Goal: Transaction & Acquisition: Purchase product/service

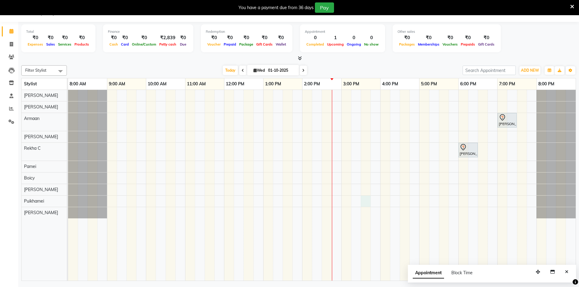
click at [365, 203] on div "[PERSON_NAME] A, TK02, 07:00 PM-07:30 PM, Men Hair Cut - Hair Cut Sr Stylist [P…" at bounding box center [322, 185] width 508 height 191
select select "88578"
select select "tentative"
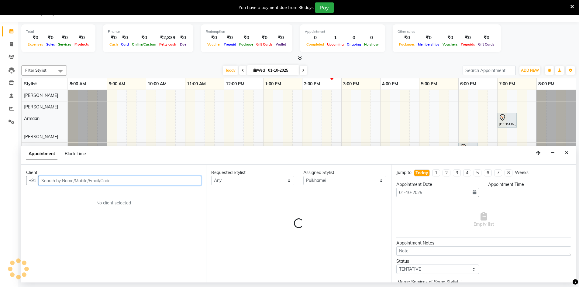
select select "930"
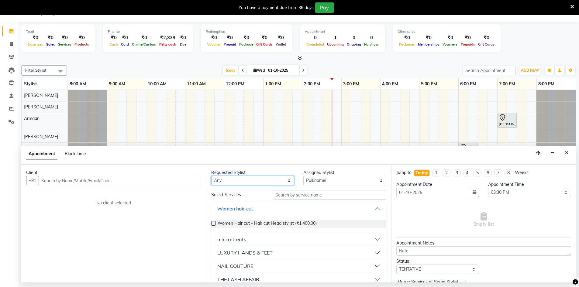
drag, startPoint x: 271, startPoint y: 184, endPoint x: 229, endPoint y: -16, distance: 204.8
drag, startPoint x: 229, startPoint y: -16, endPoint x: 308, endPoint y: 193, distance: 224.2
click at [308, 193] on input "text" at bounding box center [330, 194] width 114 height 9
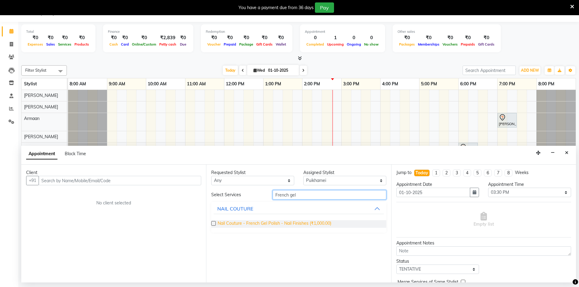
type input "French gel"
click at [231, 222] on span "Nail Couture - French Gel Polish - Nail Finishes (₹1,000.00)" at bounding box center [275, 225] width 114 height 8
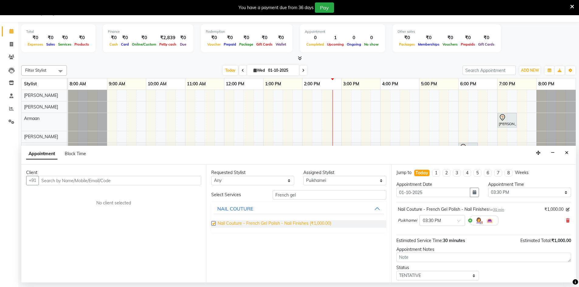
checkbox input "false"
click at [50, 181] on input "text" at bounding box center [120, 180] width 163 height 9
type input "7"
click at [50, 178] on input "text" at bounding box center [120, 180] width 163 height 9
click at [44, 181] on input "text" at bounding box center [120, 180] width 163 height 9
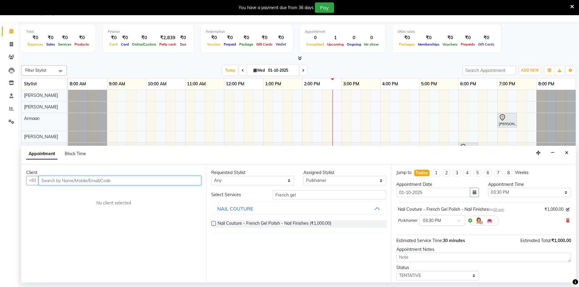
click at [51, 184] on input "text" at bounding box center [120, 180] width 163 height 9
click at [170, 181] on input "text" at bounding box center [120, 180] width 163 height 9
click at [35, 182] on button "+91" at bounding box center [32, 180] width 13 height 9
click at [47, 182] on input "text" at bounding box center [120, 180] width 163 height 9
type input "7760831638"
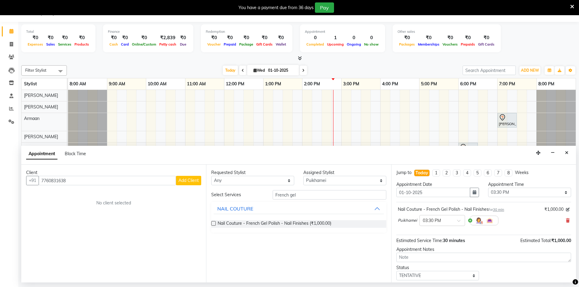
click at [192, 181] on span "Add Client" at bounding box center [189, 180] width 20 height 5
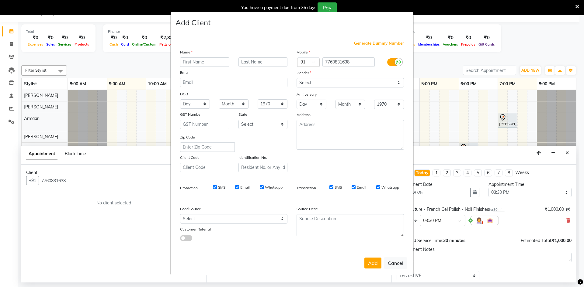
click at [186, 63] on input "text" at bounding box center [204, 61] width 49 height 9
click at [200, 62] on input "pallavi" at bounding box center [204, 61] width 49 height 9
type input "pallavi"
click at [267, 62] on input "text" at bounding box center [262, 61] width 49 height 9
type input "p"
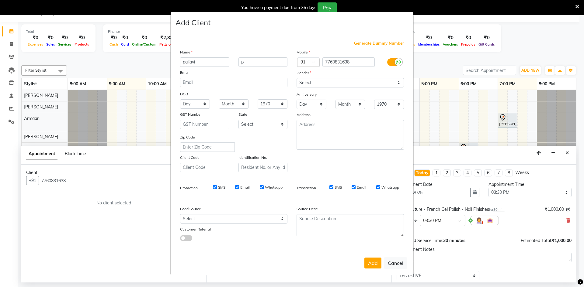
click at [307, 73] on label "Gender" at bounding box center [304, 72] width 15 height 5
click at [313, 84] on select "Select [DEMOGRAPHIC_DATA] [DEMOGRAPHIC_DATA] Other Prefer Not To Say" at bounding box center [350, 82] width 107 height 9
select select "[DEMOGRAPHIC_DATA]"
click at [297, 78] on select "Select [DEMOGRAPHIC_DATA] [DEMOGRAPHIC_DATA] Other Prefer Not To Say" at bounding box center [350, 82] width 107 height 9
click at [370, 262] on button "Add" at bounding box center [372, 263] width 17 height 11
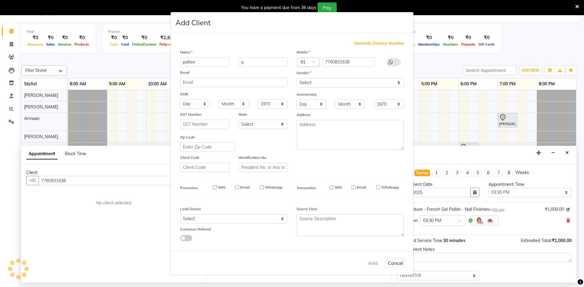
select select
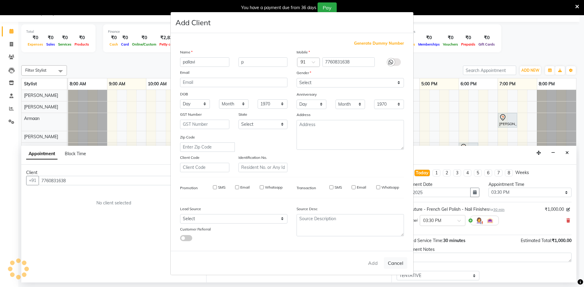
select select
checkbox input "false"
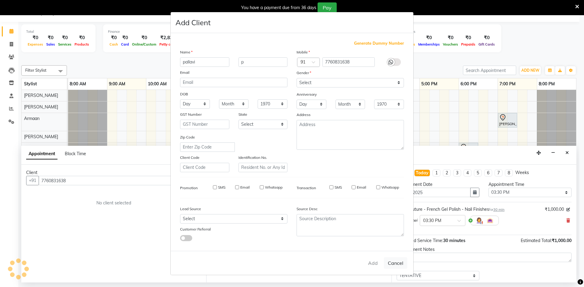
checkbox input "false"
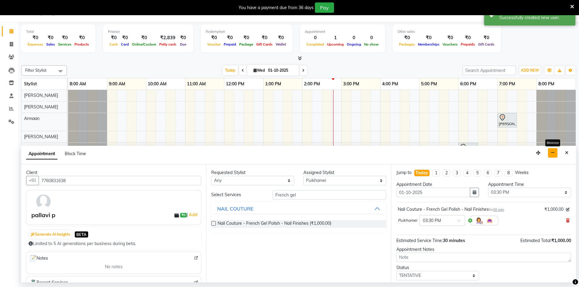
click at [554, 155] on button "button" at bounding box center [552, 152] width 9 height 9
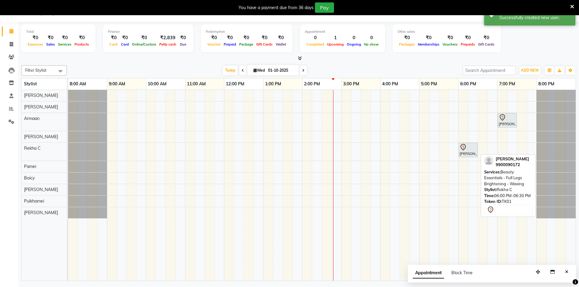
click at [469, 156] on div "[PERSON_NAME], TK01, 06:00 PM-06:30 PM, Beauty Essentials - Full Legs Brighteni…" at bounding box center [468, 150] width 18 height 13
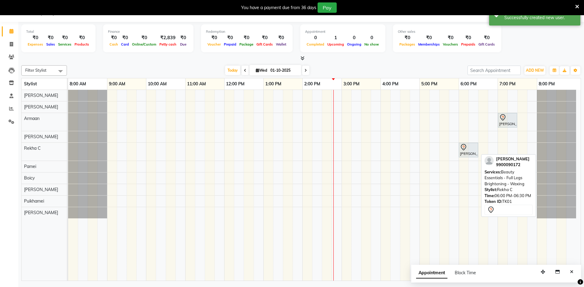
select select "7"
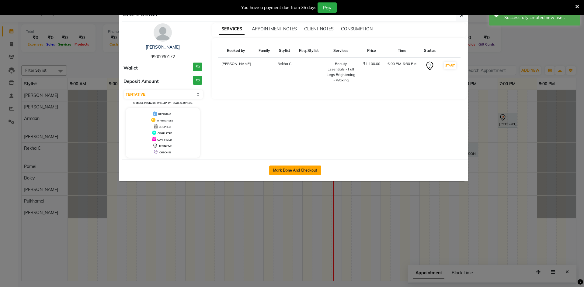
click at [286, 169] on button "Mark Done And Checkout" at bounding box center [295, 171] width 52 height 10
select select "service"
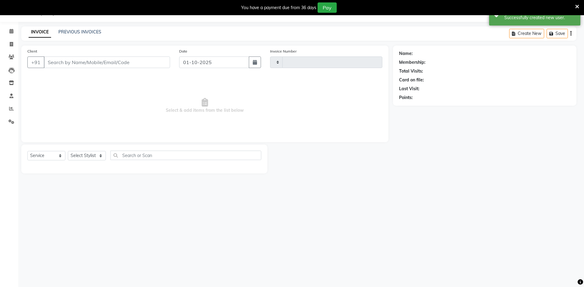
type input "0251"
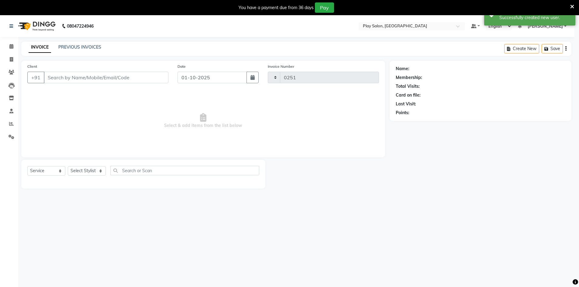
select select "8631"
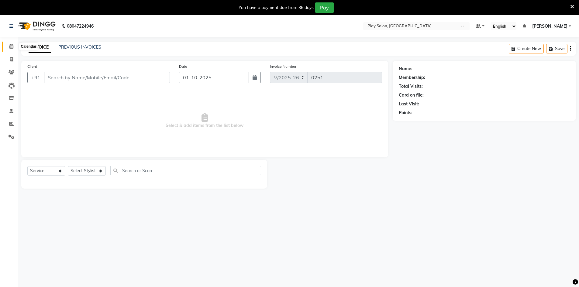
click at [8, 45] on span at bounding box center [11, 46] width 11 height 7
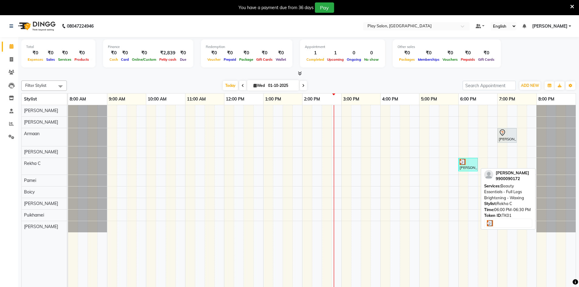
click at [461, 164] on img at bounding box center [463, 162] width 6 height 6
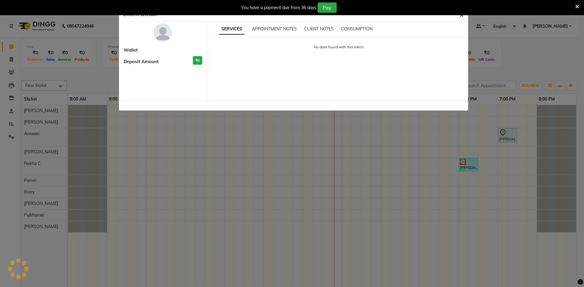
select select "3"
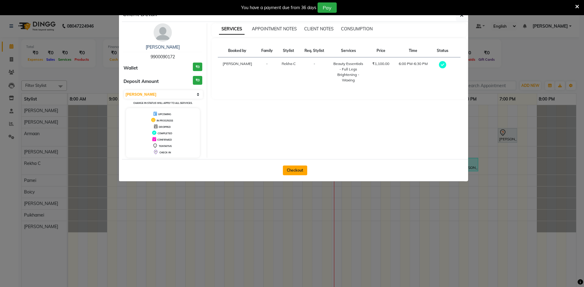
click at [288, 169] on button "Checkout" at bounding box center [295, 171] width 24 height 10
select select "8631"
select select "service"
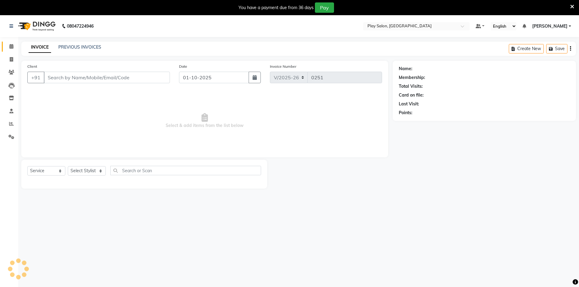
type input "9900090172"
select select "88572"
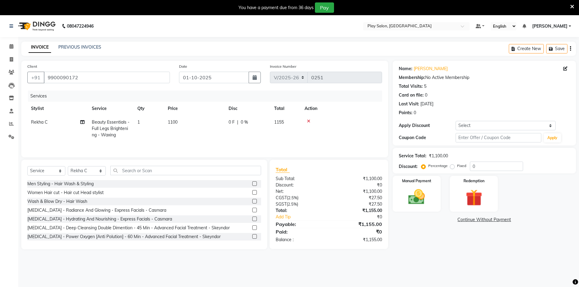
click at [375, 225] on div "₹1,155.00" at bounding box center [358, 224] width 58 height 7
click at [179, 119] on td "1100" at bounding box center [194, 129] width 61 height 26
select select "88572"
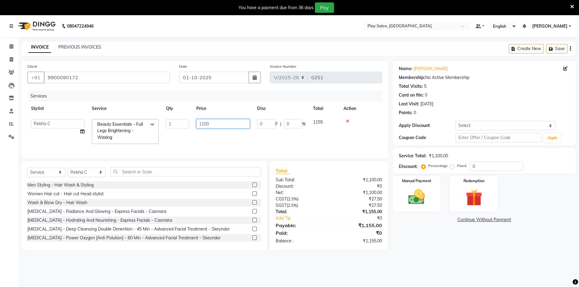
click at [213, 124] on input "1100" at bounding box center [223, 123] width 54 height 9
type input "1"
type input "500"
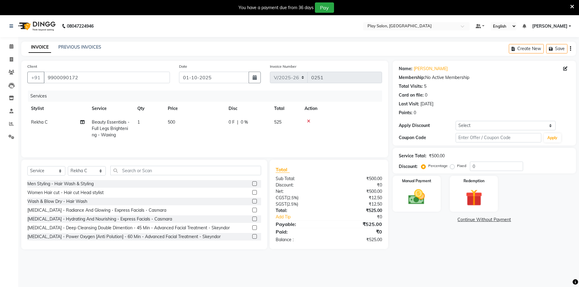
click at [234, 136] on tr "Rekha C Beauty Essentials - Full Legs Brightening - Waxing 1 500 0 F | 0 % 525" at bounding box center [204, 129] width 355 height 26
click at [416, 195] on img at bounding box center [417, 197] width 28 height 20
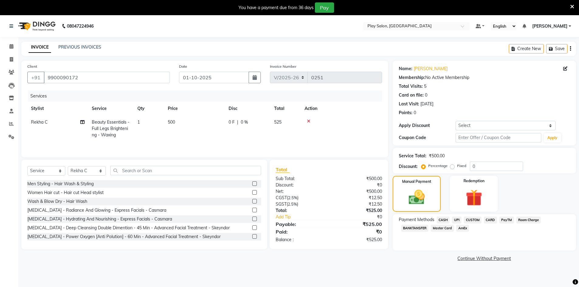
click at [470, 219] on span "CUSTOM" at bounding box center [473, 220] width 18 height 7
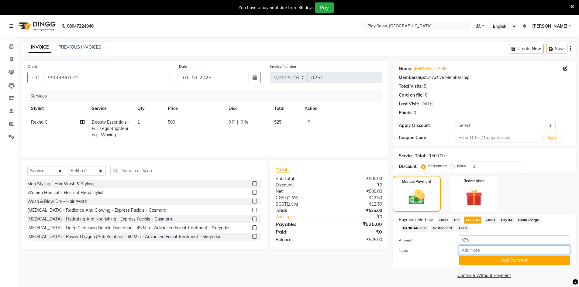
click at [481, 251] on input "Note:" at bounding box center [514, 250] width 111 height 9
type input "Upi"
click at [511, 264] on button "Add Payment" at bounding box center [514, 260] width 111 height 9
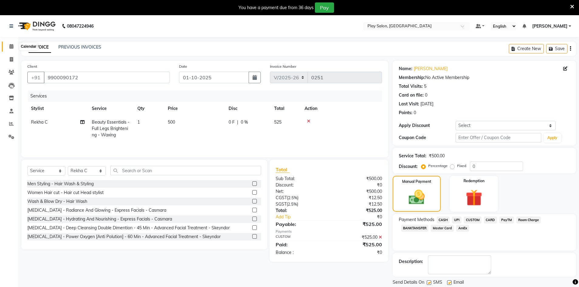
click at [13, 47] on icon at bounding box center [11, 46] width 4 height 5
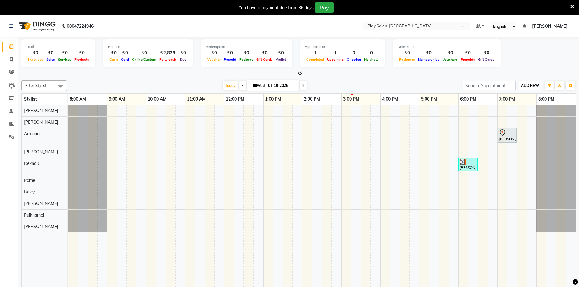
click at [529, 84] on span "ADD NEW" at bounding box center [530, 85] width 18 height 5
click at [529, 83] on span "ADD NEW" at bounding box center [530, 85] width 18 height 5
click at [508, 105] on link "Add Invoice" at bounding box center [516, 105] width 48 height 8
select select "service"
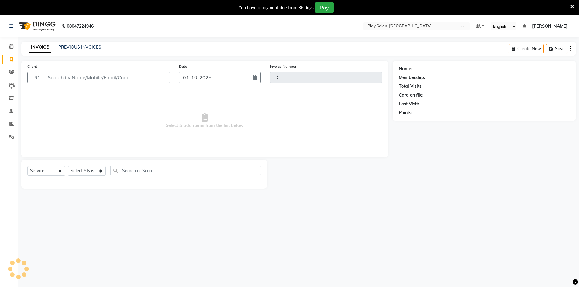
type input "0251"
select select "8631"
click at [120, 76] on input "Client" at bounding box center [107, 78] width 126 height 12
type input "7005290974"
click at [162, 75] on span "Add Client" at bounding box center [154, 78] width 24 height 6
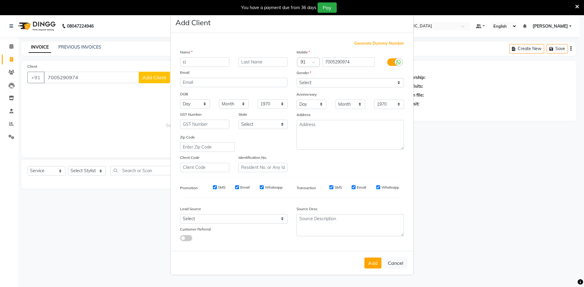
type input "c"
type input "Cicilia"
click at [258, 62] on input "text" at bounding box center [262, 61] width 49 height 9
click at [258, 62] on input "c" at bounding box center [262, 61] width 49 height 9
type input "c"
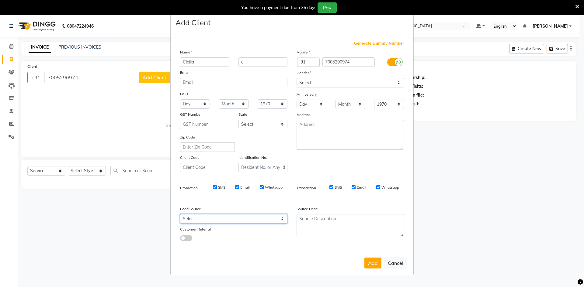
click at [194, 217] on select "Select Walk-in Internet Friend Word of Mouth Advertisement Facebook JustDial Go…" at bounding box center [233, 218] width 107 height 9
select select "56178"
click at [180, 214] on select "Select Walk-in Internet Friend Word of Mouth Advertisement Facebook JustDial Go…" at bounding box center [233, 218] width 107 height 9
click at [86, 136] on ngb-modal-window "Add Client Generate Dummy Number Name Cicilia c Email DOB Day 01 02 03 04 05 06…" at bounding box center [292, 143] width 584 height 287
click at [112, 122] on ngb-modal-window "Add Client Generate Dummy Number Name Cicilia c Email DOB Day 01 02 03 04 05 06…" at bounding box center [292, 143] width 584 height 287
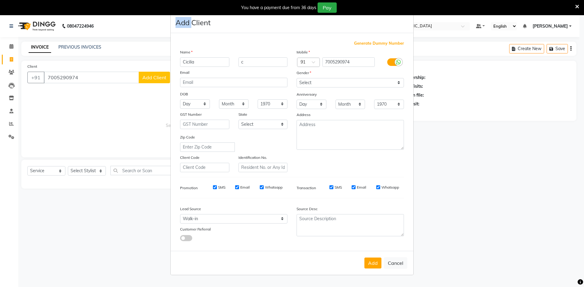
click at [112, 122] on ngb-modal-window "Add Client Generate Dummy Number Name Cicilia c Email DOB Day 01 02 03 04 05 06…" at bounding box center [292, 143] width 584 height 287
click at [312, 81] on select "Select [DEMOGRAPHIC_DATA] [DEMOGRAPHIC_DATA] Other Prefer Not To Say" at bounding box center [350, 82] width 107 height 9
click at [399, 262] on button "Cancel" at bounding box center [395, 264] width 23 height 12
select select
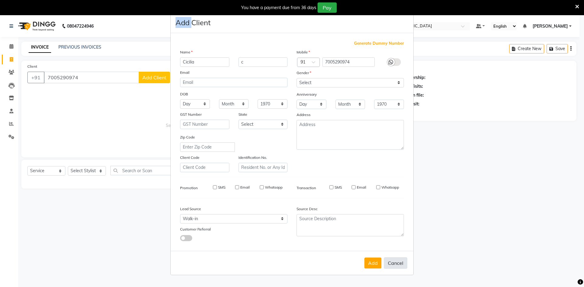
select select
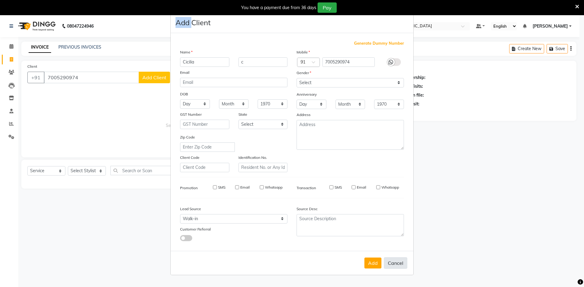
checkbox input "false"
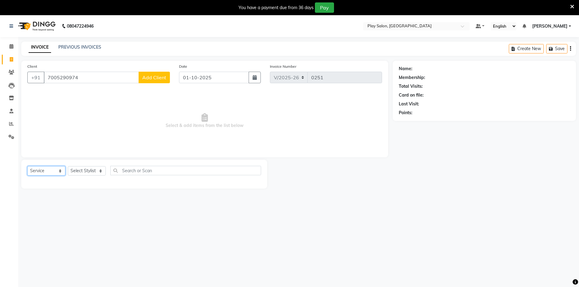
click at [62, 172] on select "Select Service Product Membership Package Voucher Prepaid Gift Card" at bounding box center [46, 170] width 38 height 9
select select "product"
click at [27, 166] on select "Select Service Product Membership Package Voucher Prepaid Gift Card" at bounding box center [46, 170] width 38 height 9
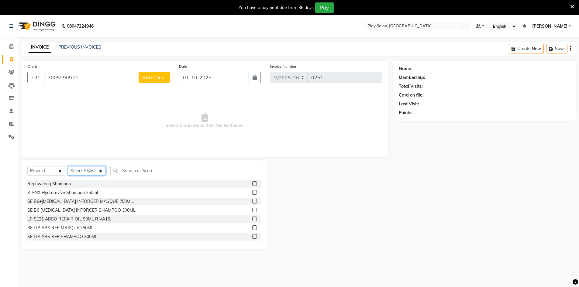
click at [101, 171] on select "Select Stylist Armaan [PERSON_NAME] Boicy Gaiphunliu Kamei Hauzel [PERSON_NAME]…" at bounding box center [87, 170] width 38 height 9
select select "89292"
click at [68, 166] on select "Select Stylist Armaan [PERSON_NAME] Boicy Gaiphunliu Kamei Hauzel [PERSON_NAME]…" at bounding box center [87, 170] width 38 height 9
click at [147, 171] on input "text" at bounding box center [185, 170] width 151 height 9
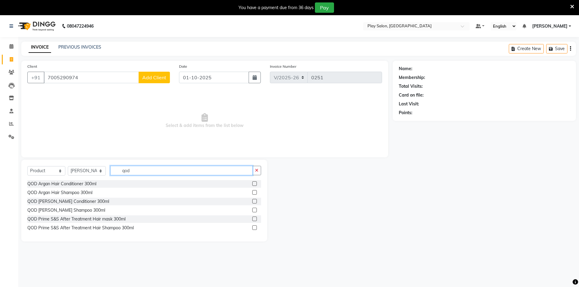
type input "qod"
click at [114, 183] on div "QOD Argan Hair Conditioner 300ml" at bounding box center [144, 184] width 234 height 8
click at [97, 185] on div "QOD Argan Hair Conditioner 300ml" at bounding box center [144, 184] width 234 height 8
click at [255, 182] on label at bounding box center [254, 184] width 5 height 5
click at [255, 182] on input "checkbox" at bounding box center [254, 184] width 4 height 4
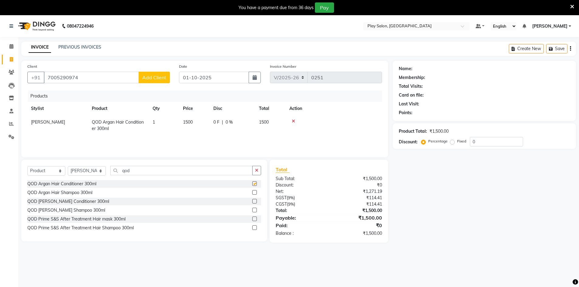
checkbox input "false"
click at [483, 141] on input "0" at bounding box center [496, 141] width 53 height 9
click at [474, 141] on input "011" at bounding box center [496, 141] width 53 height 9
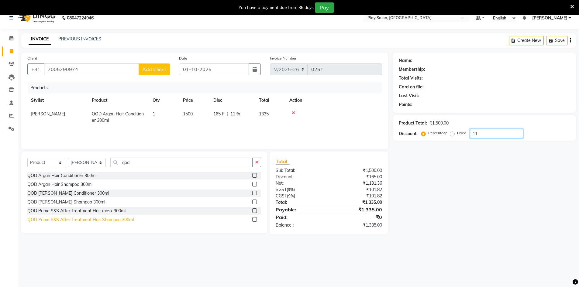
scroll to position [15, 0]
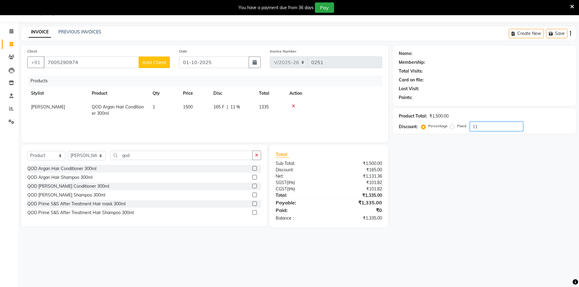
click at [480, 127] on input "11" at bounding box center [496, 126] width 53 height 9
type input "1"
type input "11"
click at [78, 64] on input "7005290974" at bounding box center [91, 63] width 95 height 12
type input "700529097"
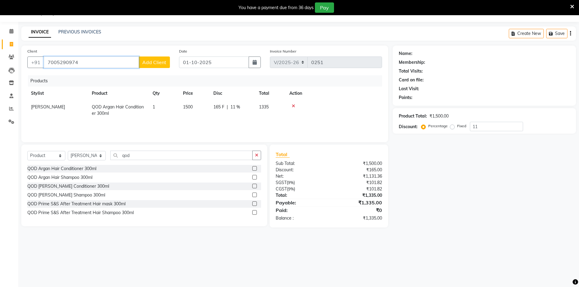
type input "0"
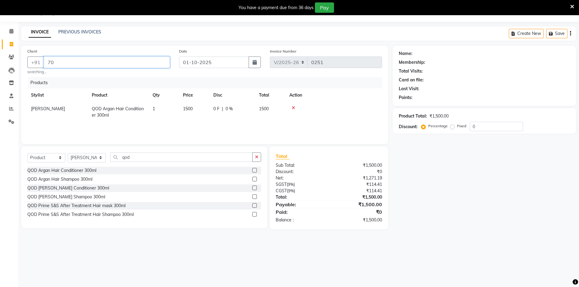
type input "7"
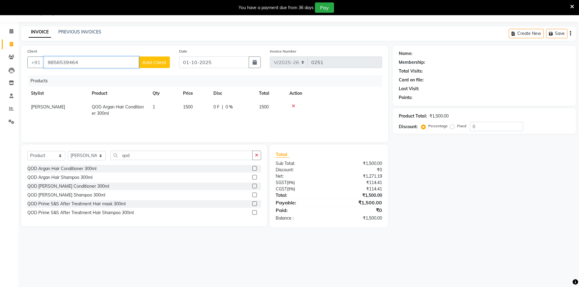
type input "9856539464"
click at [59, 156] on select "Select Service Product Membership Package Voucher Prepaid Gift Card" at bounding box center [46, 155] width 38 height 9
click at [27, 151] on select "Select Service Product Membership Package Voucher Prepaid Gift Card" at bounding box center [46, 155] width 38 height 9
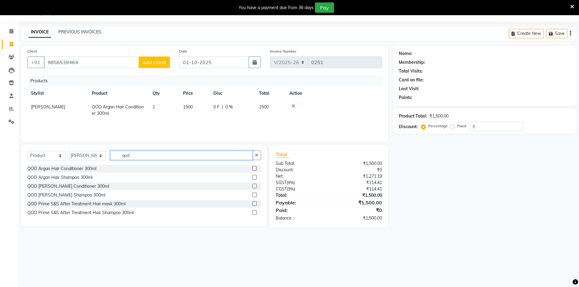
click at [134, 155] on input "qod" at bounding box center [181, 155] width 142 height 9
type input "q"
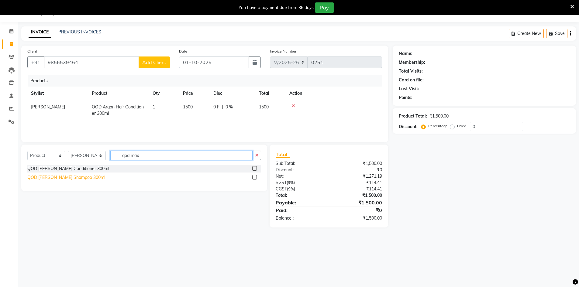
type input "qod max"
click at [45, 178] on div "QOD [PERSON_NAME] Shampoo 300ml" at bounding box center [66, 178] width 78 height 6
checkbox input "false"
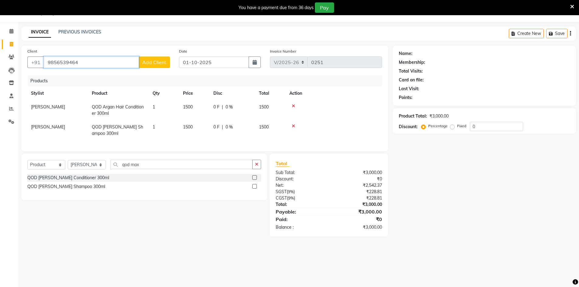
click at [78, 62] on input "9856539464" at bounding box center [91, 63] width 95 height 12
type input "9"
click at [295, 127] on icon at bounding box center [293, 126] width 3 height 4
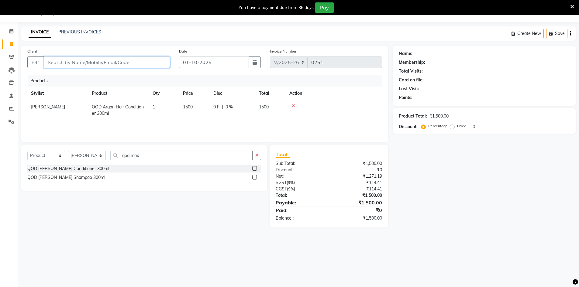
click at [87, 61] on input "Client" at bounding box center [107, 63] width 126 height 12
type input "7005290974"
click at [478, 129] on input "0" at bounding box center [496, 126] width 53 height 9
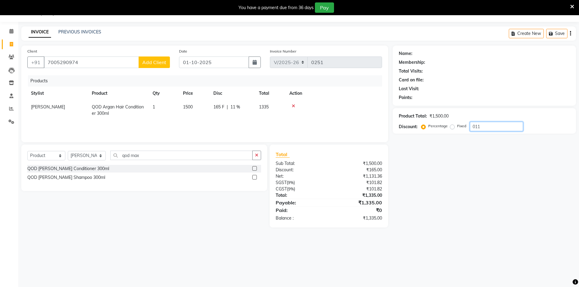
click at [474, 128] on input "011" at bounding box center [496, 126] width 53 height 9
type input "11"
click at [157, 55] on div "Client [PHONE_NUMBER] Add Client" at bounding box center [99, 60] width 152 height 25
click at [157, 56] on div "Client [PHONE_NUMBER] Add Client" at bounding box center [99, 60] width 152 height 25
click at [159, 61] on span "Add Client" at bounding box center [154, 62] width 24 height 6
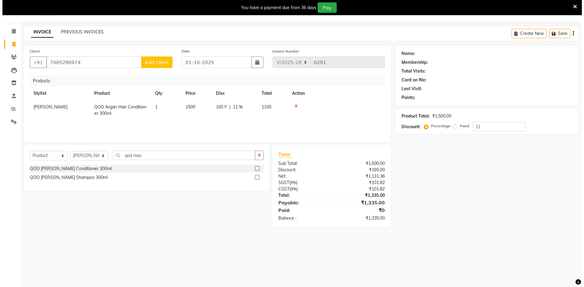
select select "56178"
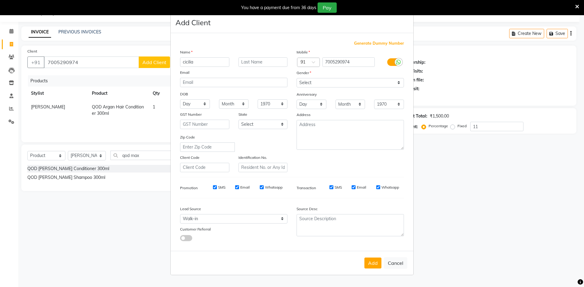
type input "cicilia"
click at [253, 60] on input "text" at bounding box center [262, 61] width 49 height 9
type input "c"
click at [309, 80] on select "Select [DEMOGRAPHIC_DATA] [DEMOGRAPHIC_DATA] Other Prefer Not To Say" at bounding box center [350, 82] width 107 height 9
select select "[DEMOGRAPHIC_DATA]"
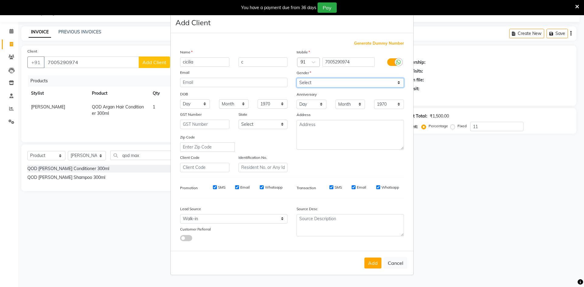
click at [297, 78] on select "Select [DEMOGRAPHIC_DATA] [DEMOGRAPHIC_DATA] Other Prefer Not To Say" at bounding box center [350, 82] width 107 height 9
click at [375, 263] on button "Add" at bounding box center [372, 263] width 17 height 11
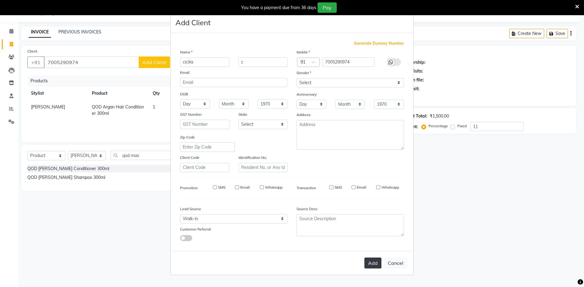
type input "0"
select select
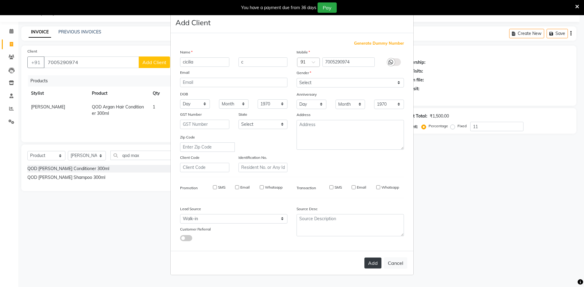
select select
checkbox input "false"
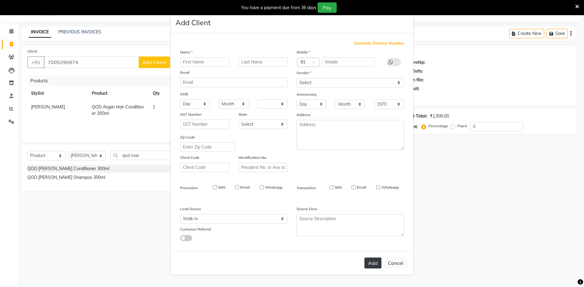
checkbox input "false"
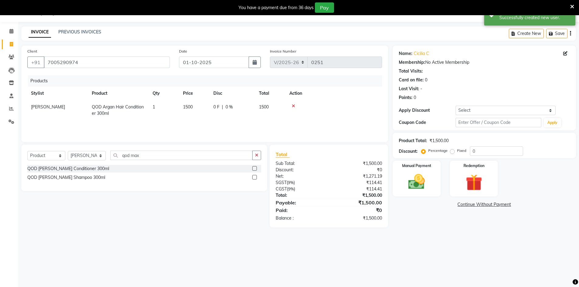
drag, startPoint x: 392, startPoint y: 181, endPoint x: 405, endPoint y: 158, distance: 26.7
drag, startPoint x: 405, startPoint y: 158, endPoint x: 539, endPoint y: 195, distance: 138.8
click at [539, 195] on div "Manual Payment Redemption" at bounding box center [484, 179] width 193 height 36
click at [491, 154] on input "0" at bounding box center [496, 151] width 53 height 9
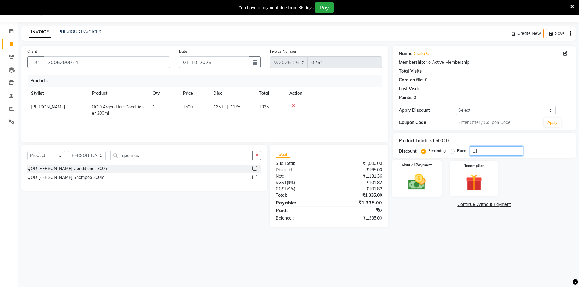
type input "11"
click at [414, 183] on img at bounding box center [417, 182] width 28 height 20
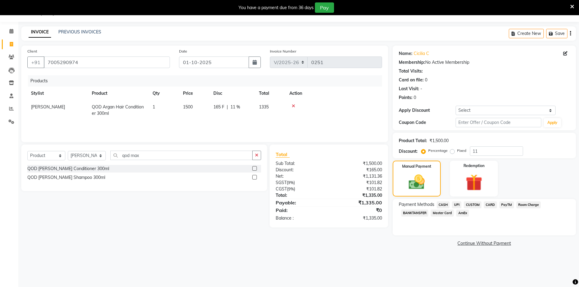
click at [474, 205] on span "CUSTOM" at bounding box center [473, 205] width 18 height 7
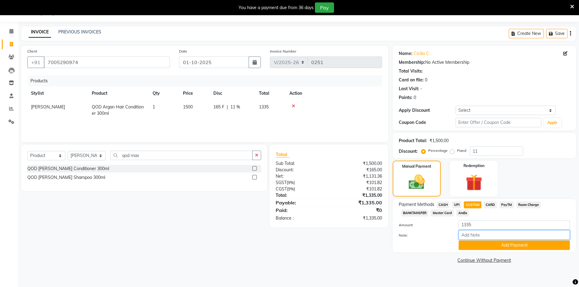
click at [477, 238] on input "Note:" at bounding box center [514, 235] width 111 height 9
type input "upi"
click at [509, 244] on button "Add Payment" at bounding box center [514, 245] width 111 height 9
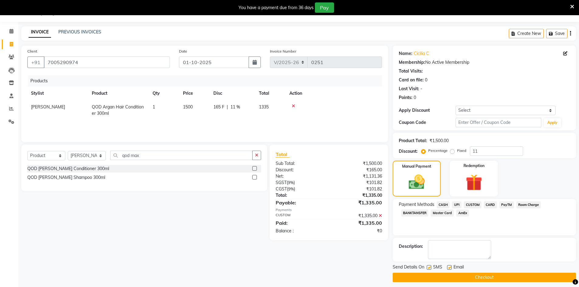
click at [500, 280] on button "Checkout" at bounding box center [484, 277] width 183 height 9
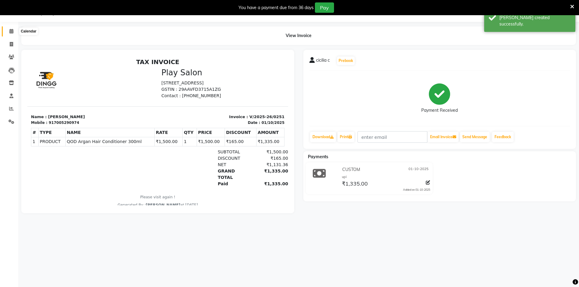
click at [11, 32] on icon at bounding box center [11, 31] width 4 height 5
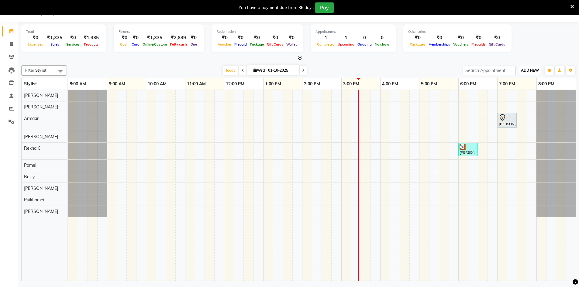
click at [528, 71] on span "ADD NEW" at bounding box center [530, 70] width 18 height 5
click at [519, 92] on link "Add Invoice" at bounding box center [516, 90] width 48 height 8
select select "8631"
select select "service"
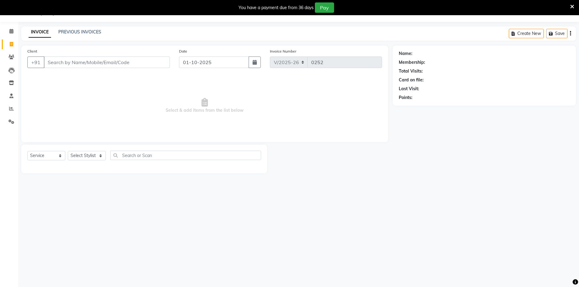
click at [102, 60] on input "Client" at bounding box center [107, 63] width 126 height 12
click at [100, 63] on input "9856539464" at bounding box center [91, 63] width 95 height 12
type input "9856539464"
click at [154, 63] on span "Add Client" at bounding box center [154, 62] width 24 height 6
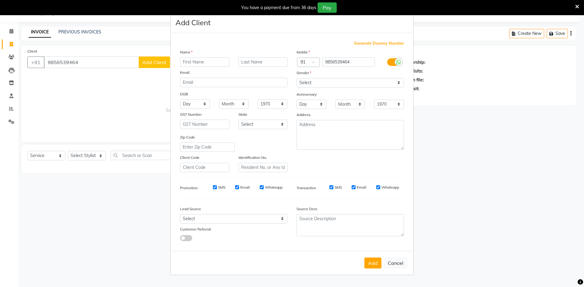
click at [205, 63] on input "text" at bounding box center [204, 61] width 49 height 9
type input "priya"
click at [253, 60] on input "text" at bounding box center [262, 61] width 49 height 9
type input "p"
click at [302, 81] on select "Select [DEMOGRAPHIC_DATA] [DEMOGRAPHIC_DATA] Other Prefer Not To Say" at bounding box center [350, 82] width 107 height 9
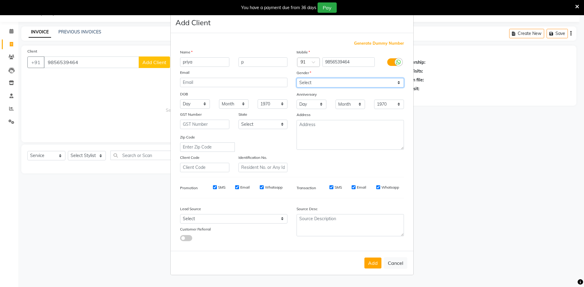
select select "[DEMOGRAPHIC_DATA]"
click at [297, 78] on select "Select [DEMOGRAPHIC_DATA] [DEMOGRAPHIC_DATA] Other Prefer Not To Say" at bounding box center [350, 82] width 107 height 9
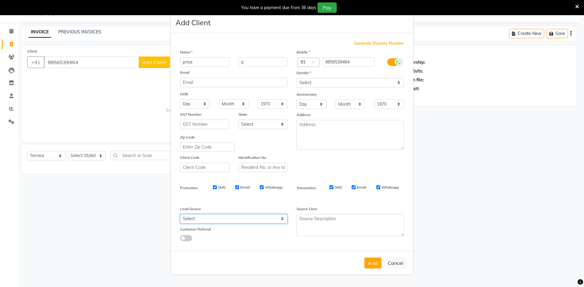
click at [194, 215] on select "Select Walk-in Internet Friend Word of Mouth Advertisement Facebook JustDial Go…" at bounding box center [233, 218] width 107 height 9
select select "56178"
click at [180, 214] on select "Select Walk-in Internet Friend Word of Mouth Advertisement Facebook JustDial Go…" at bounding box center [233, 218] width 107 height 9
click at [371, 264] on button "Add" at bounding box center [372, 263] width 17 height 11
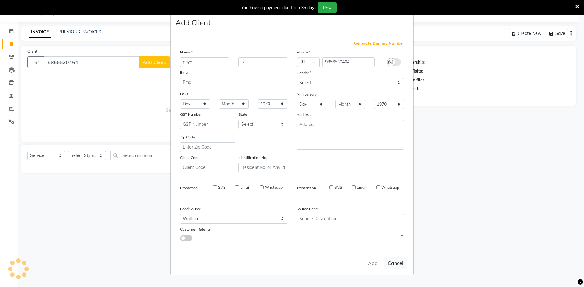
select select
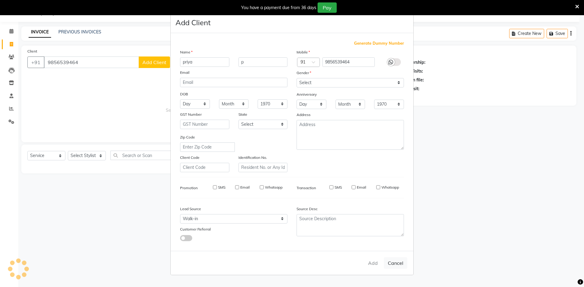
select select
checkbox input "false"
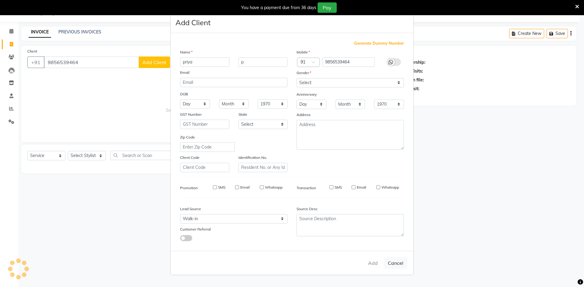
checkbox input "false"
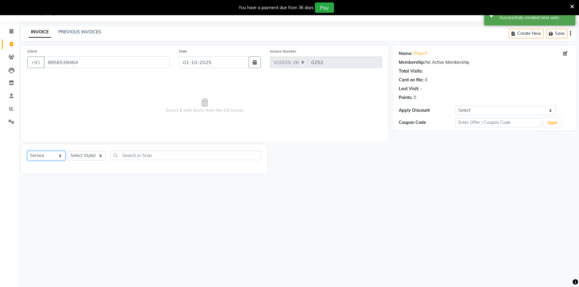
click at [59, 155] on select "Select Service Product Membership Package Voucher Prepaid Gift Card" at bounding box center [46, 155] width 38 height 9
select select "product"
click at [27, 151] on select "Select Service Product Membership Package Voucher Prepaid Gift Card" at bounding box center [46, 155] width 38 height 9
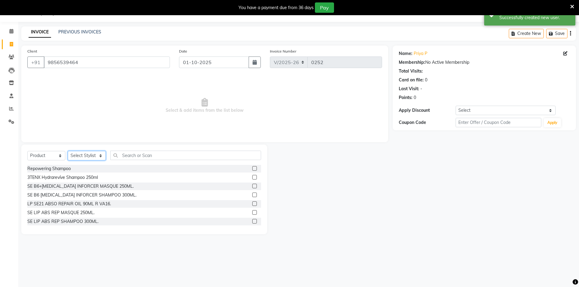
click at [103, 157] on select "Select Stylist Armaan [PERSON_NAME] Boicy Gaiphunliu Kamei Hauzel [PERSON_NAME]…" at bounding box center [87, 155] width 38 height 9
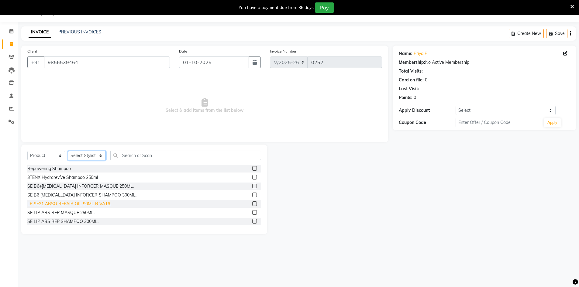
select select "89292"
click at [68, 151] on select "Select Stylist Armaan [PERSON_NAME] Boicy Gaiphunliu Kamei Hauzel [PERSON_NAME]…" at bounding box center [87, 155] width 38 height 9
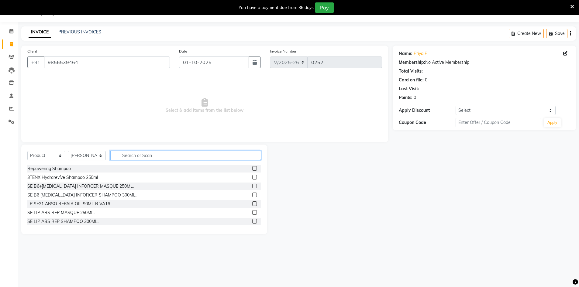
click at [151, 156] on input "text" at bounding box center [185, 155] width 151 height 9
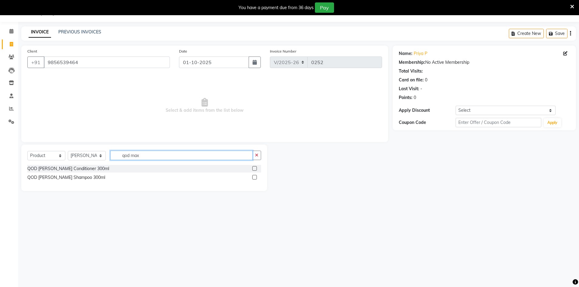
type input "qod max"
click at [259, 178] on div at bounding box center [256, 178] width 9 height 8
click at [254, 179] on label at bounding box center [254, 177] width 5 height 5
click at [254, 179] on input "checkbox" at bounding box center [254, 178] width 4 height 4
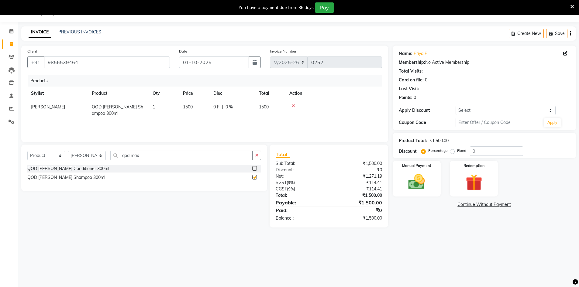
checkbox input "false"
click at [476, 151] on input "0" at bounding box center [496, 151] width 53 height 9
click at [478, 151] on input "11" at bounding box center [496, 151] width 53 height 9
type input "1"
click at [194, 106] on td "1500" at bounding box center [194, 110] width 30 height 20
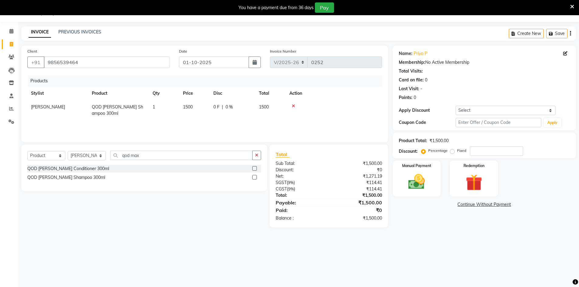
select select "89292"
click at [475, 150] on input "number" at bounding box center [496, 151] width 53 height 9
type input "1"
type input "15"
type input "1"
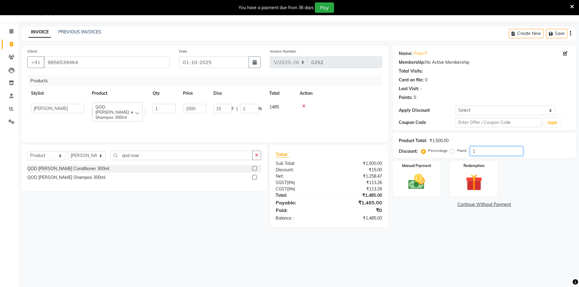
type input "11"
type input "165"
type input "11"
click at [199, 107] on input "1500" at bounding box center [194, 108] width 23 height 9
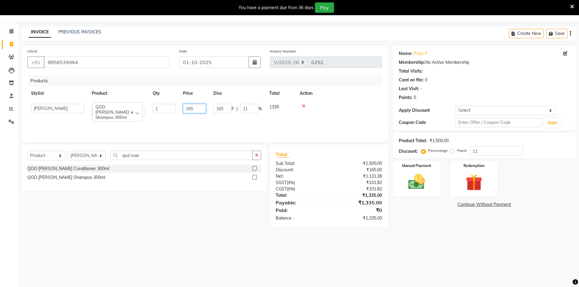
type input "1650"
click at [135, 255] on div "08047224946 Select Location × Play Salon, Embassy Tech Village Default Panel My…" at bounding box center [289, 143] width 579 height 287
drag, startPoint x: 48, startPoint y: 219, endPoint x: 174, endPoint y: 261, distance: 132.8
click at [174, 261] on div "08047224946 Select Location × Play Salon, Embassy Tech Village Default Panel My…" at bounding box center [289, 143] width 579 height 287
click at [414, 178] on img at bounding box center [417, 182] width 28 height 20
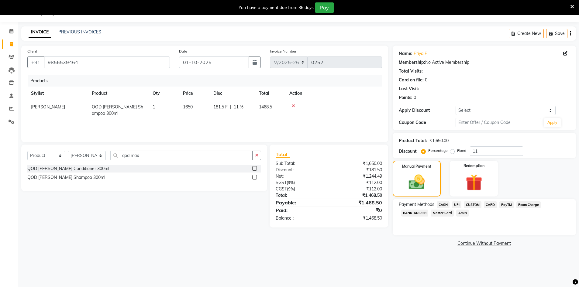
click at [472, 202] on span "CUSTOM" at bounding box center [473, 205] width 18 height 7
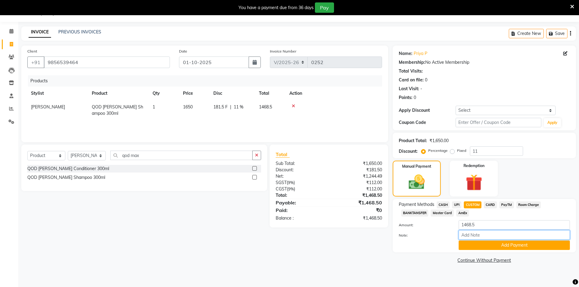
click at [472, 234] on input "Note:" at bounding box center [514, 235] width 111 height 9
type input "Upi"
click at [508, 244] on button "Add Payment" at bounding box center [514, 245] width 111 height 9
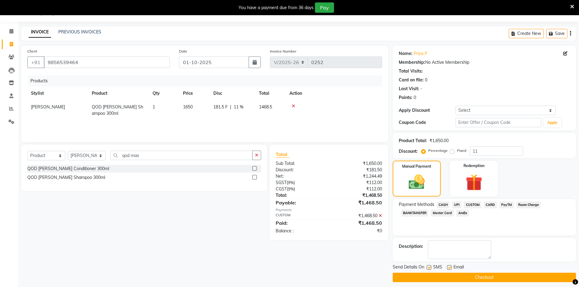
click at [491, 278] on button "Checkout" at bounding box center [484, 277] width 183 height 9
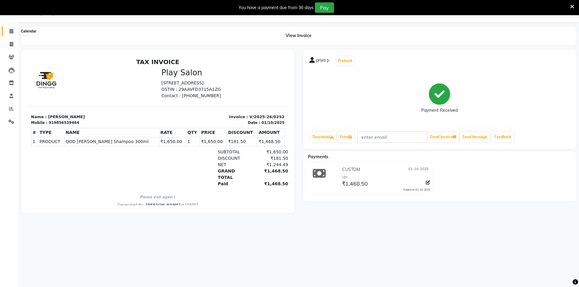
click at [10, 31] on icon at bounding box center [11, 31] width 4 height 5
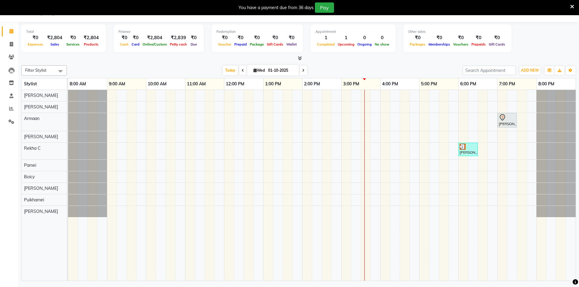
click at [242, 72] on icon at bounding box center [243, 71] width 2 height 4
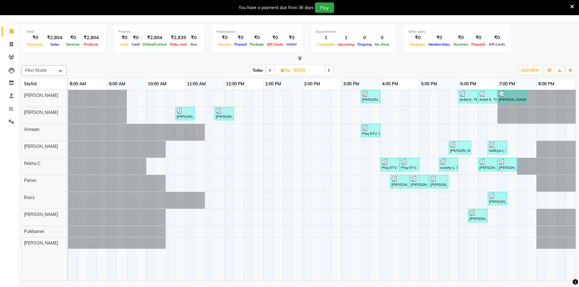
click at [329, 71] on icon at bounding box center [329, 71] width 2 height 4
type input "01-10-2025"
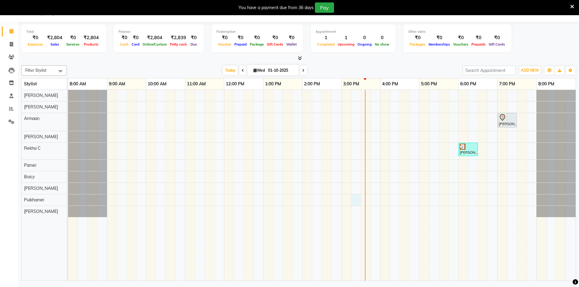
click at [358, 200] on div "[PERSON_NAME] A, TK02, 07:00 PM-07:30 PM, Men Hair Cut - Hair Cut Sr Stylist [P…" at bounding box center [322, 185] width 508 height 191
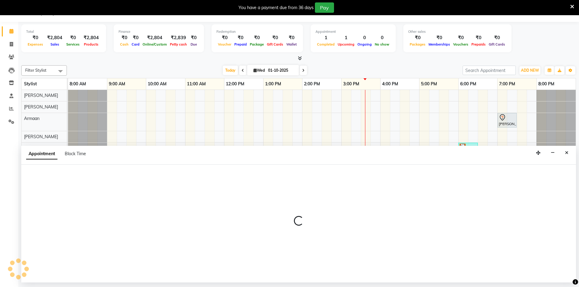
select select "88578"
select select "915"
select select "tentative"
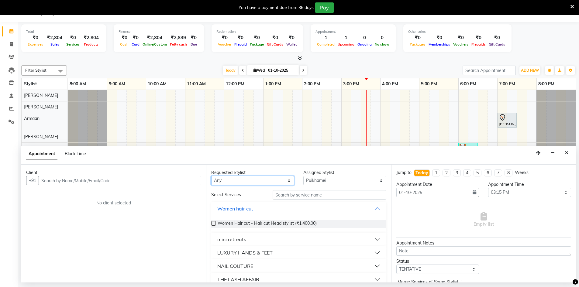
click at [224, 178] on select "Any Armaan [PERSON_NAME] Boicy Gaiphunliu Kamei Hauzel [PERSON_NAME] Puikhamei …" at bounding box center [252, 180] width 83 height 9
click at [324, 197] on input "text" at bounding box center [330, 194] width 114 height 9
click at [553, 155] on button "button" at bounding box center [552, 152] width 9 height 9
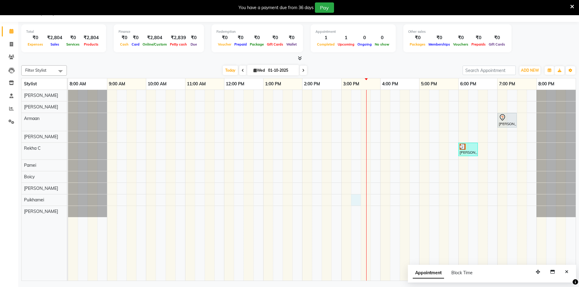
click at [354, 197] on div "[PERSON_NAME] A, TK02, 07:00 PM-07:30 PM, Men Hair Cut - Hair Cut Sr Stylist [P…" at bounding box center [322, 185] width 508 height 191
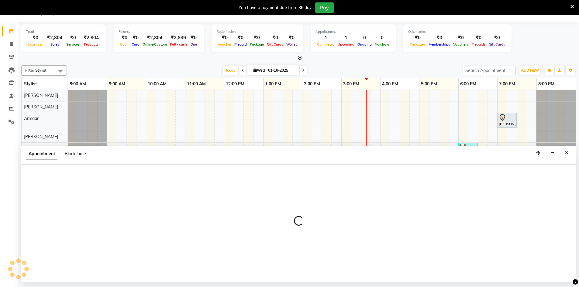
select select "88578"
select select "915"
select select "tentative"
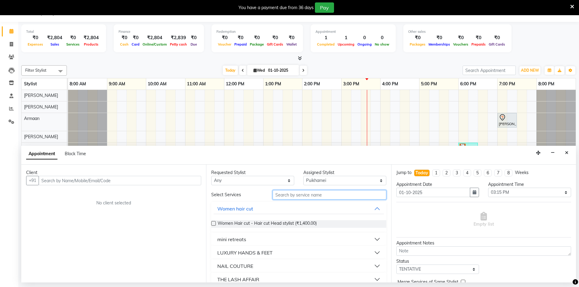
click at [328, 192] on input "text" at bounding box center [330, 194] width 114 height 9
type input "French nail"
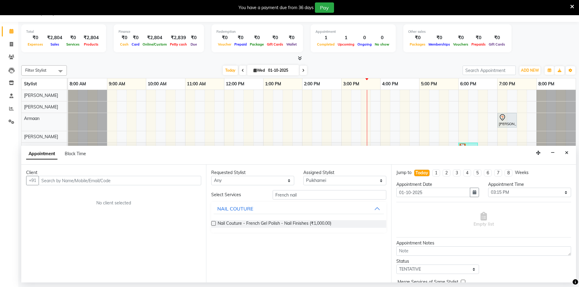
click at [215, 224] on label at bounding box center [213, 223] width 5 height 5
click at [215, 224] on input "checkbox" at bounding box center [213, 224] width 4 height 4
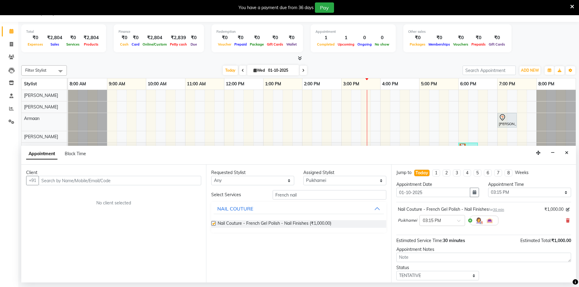
checkbox input "false"
click at [57, 182] on input "text" at bounding box center [120, 180] width 163 height 9
click at [568, 155] on icon "Close" at bounding box center [566, 153] width 3 height 4
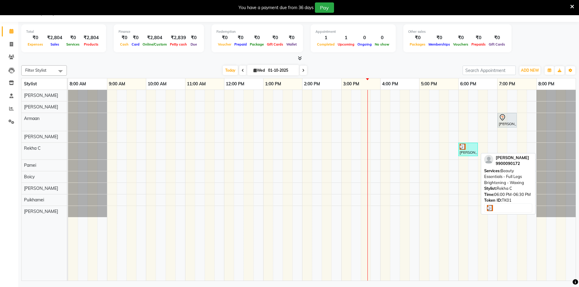
click at [468, 148] on div at bounding box center [468, 147] width 17 height 6
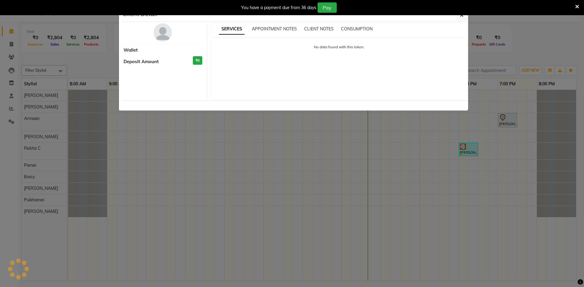
select select "3"
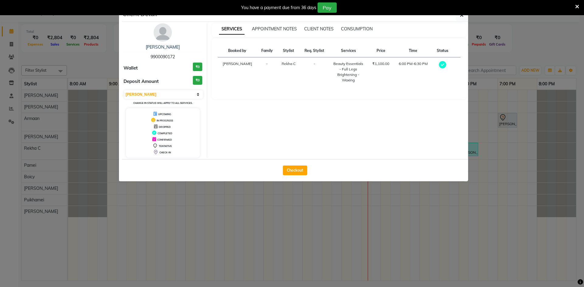
click at [536, 98] on ngb-modal-window "Client Detail [PERSON_NAME] 9900090172 Wallet ₹0 Deposit Amount ₹0 Select MARK …" at bounding box center [292, 143] width 584 height 287
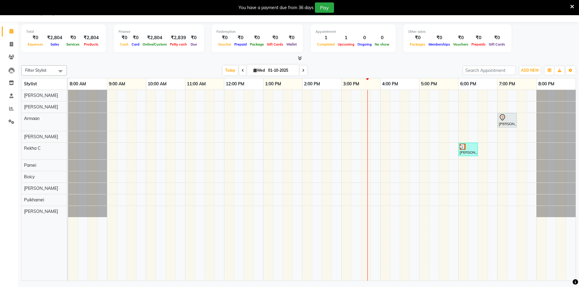
drag, startPoint x: 471, startPoint y: 144, endPoint x: 409, endPoint y: 189, distance: 76.7
click at [409, 189] on div "[PERSON_NAME] A, TK02, 07:00 PM-07:30 PM, Men Hair Cut - Hair Cut Sr Stylist [P…" at bounding box center [322, 185] width 508 height 191
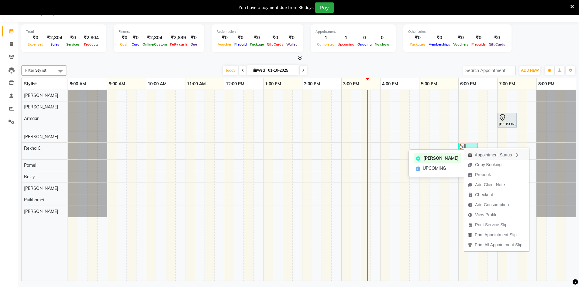
click at [494, 153] on div "Appointment Status" at bounding box center [496, 155] width 65 height 10
click at [240, 72] on span at bounding box center [242, 70] width 7 height 9
type input "[DATE]"
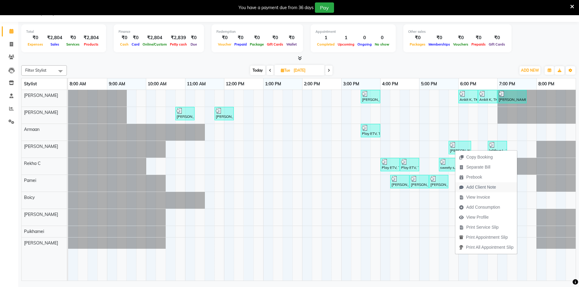
click at [471, 185] on span "Add Client Note" at bounding box center [482, 187] width 30 height 6
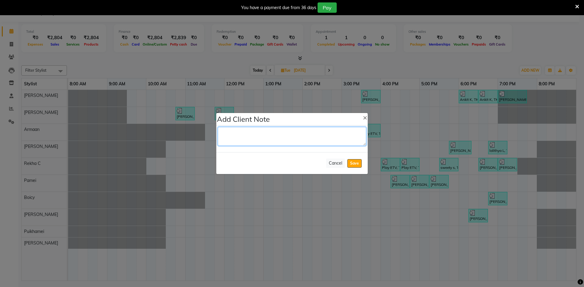
click at [280, 136] on textarea at bounding box center [292, 136] width 148 height 19
click at [252, 134] on textarea "charge 800 rs for normal wash" at bounding box center [292, 136] width 148 height 19
click at [238, 134] on textarea "charge 800 for normal wash" at bounding box center [292, 136] width 148 height 19
type textarea "charge rs800 for normal wash"
click at [356, 162] on button "Save" at bounding box center [354, 163] width 14 height 9
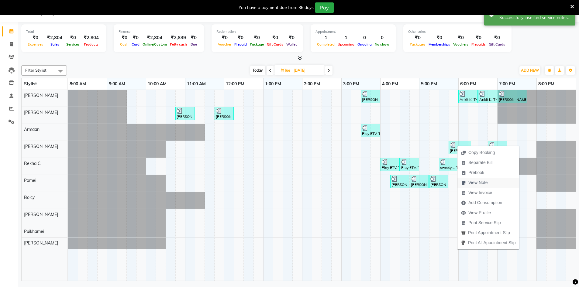
click at [484, 182] on span "View Note" at bounding box center [478, 183] width 19 height 6
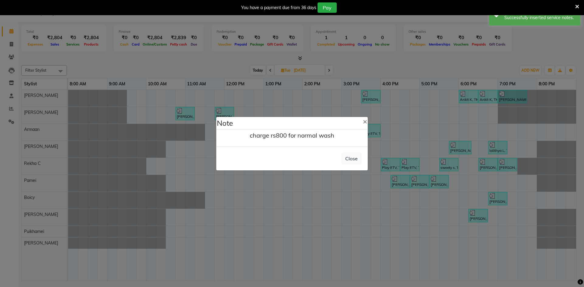
click at [344, 135] on blockquote "charge rs800 for normal wash" at bounding box center [292, 135] width 148 height 9
click at [365, 122] on span "×" at bounding box center [365, 121] width 4 height 9
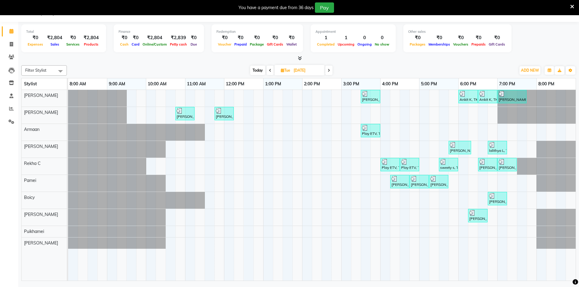
click at [330, 68] on span at bounding box center [328, 70] width 7 height 9
type input "01-10-2025"
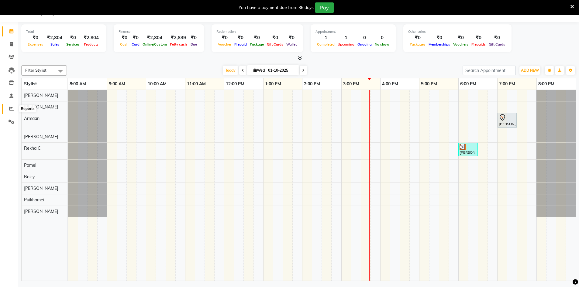
click at [11, 110] on icon at bounding box center [11, 108] width 5 height 5
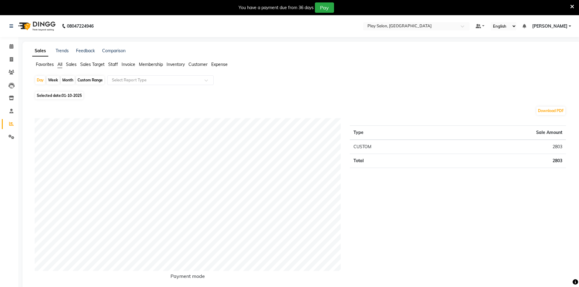
click at [113, 64] on span "Staff" at bounding box center [113, 64] width 10 height 5
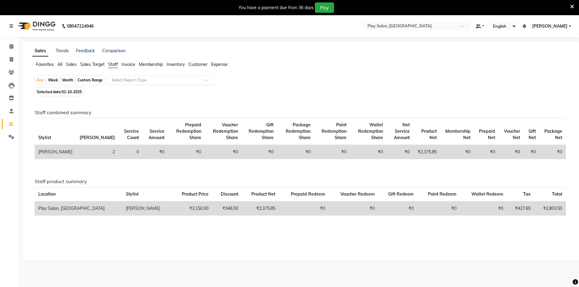
click at [128, 82] on input "text" at bounding box center [155, 80] width 88 height 6
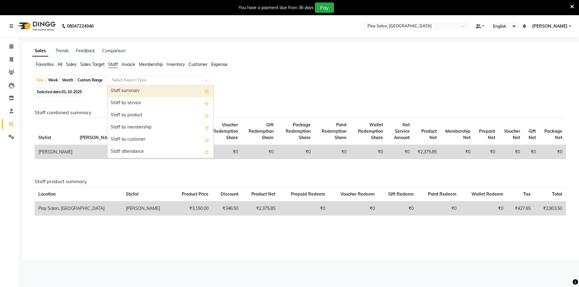
click at [128, 94] on div "Staff summary" at bounding box center [161, 91] width 106 height 12
select select "filtered_report"
select select "csv"
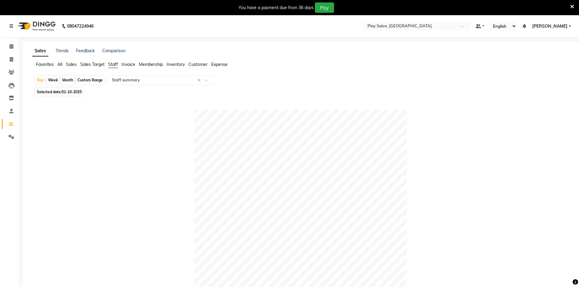
click at [66, 80] on div "Month" at bounding box center [68, 80] width 14 height 9
select select "10"
select select "2025"
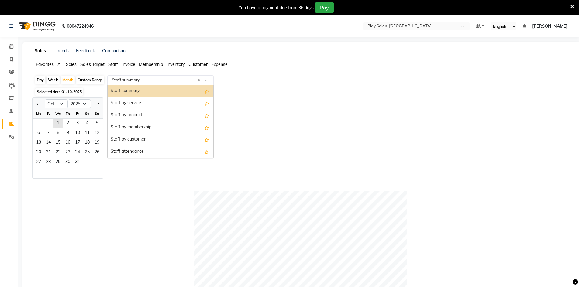
drag, startPoint x: 383, startPoint y: 151, endPoint x: 132, endPoint y: 81, distance: 260.0
click at [132, 81] on input "text" at bounding box center [155, 80] width 88 height 6
click at [142, 130] on div "Staff by membership" at bounding box center [161, 128] width 106 height 12
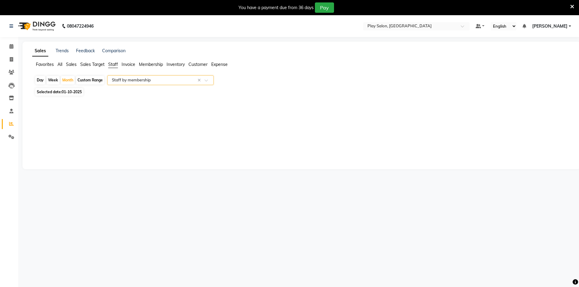
click at [151, 81] on input "text" at bounding box center [155, 80] width 88 height 6
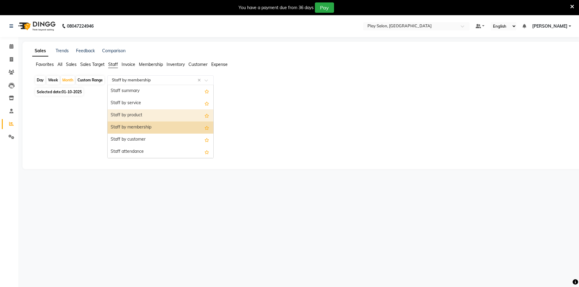
click at [151, 113] on div "Staff by product" at bounding box center [161, 115] width 106 height 12
select select "filtered_report"
select select "csv"
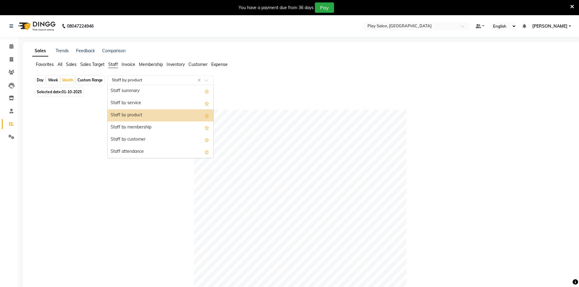
click at [144, 82] on input "text" at bounding box center [155, 80] width 88 height 6
click at [126, 92] on div "Staff summary" at bounding box center [161, 91] width 106 height 12
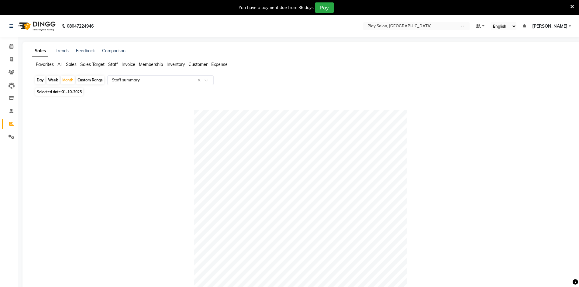
click at [56, 81] on div "Week" at bounding box center [53, 80] width 13 height 9
select select "10"
select select "2025"
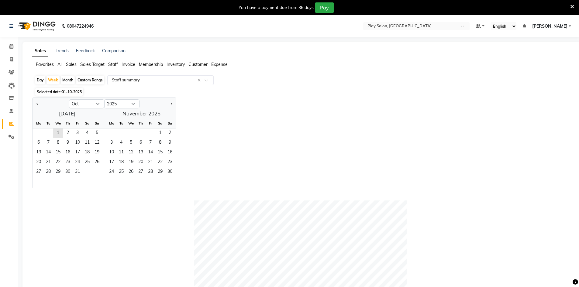
click at [36, 78] on div "Day" at bounding box center [40, 80] width 10 height 9
select select "10"
select select "2025"
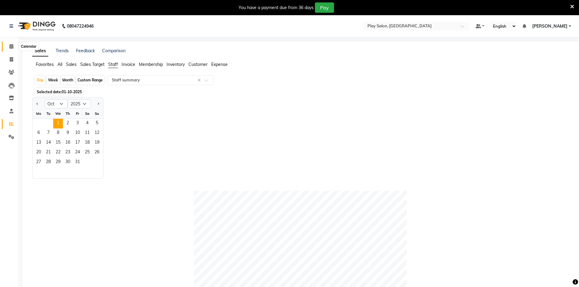
click at [11, 48] on icon at bounding box center [11, 46] width 4 height 5
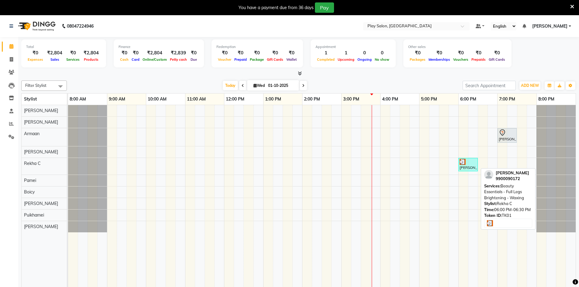
click at [463, 167] on div "[PERSON_NAME], TK01, 06:00 PM-06:30 PM, Beauty Essentials - Full Legs Brighteni…" at bounding box center [468, 165] width 18 height 12
select select "3"
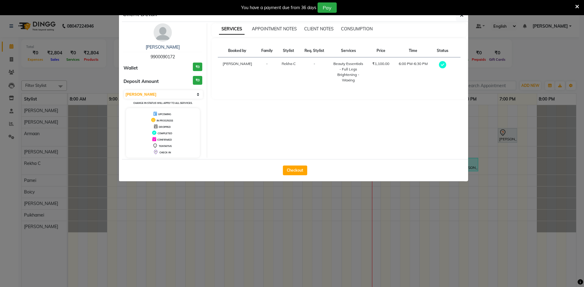
drag, startPoint x: 425, startPoint y: 135, endPoint x: 495, endPoint y: 210, distance: 102.4
click at [415, 152] on div "SERVICES APPOINTMENT NOTES CLIENT NOTES CONSUMPTION Booked by Family Stylist Re…" at bounding box center [339, 90] width 264 height 134
click at [535, 244] on ngb-modal-window "Client Detail [PERSON_NAME] 9900090172 Wallet ₹0 Deposit Amount ₹0 Select MARK …" at bounding box center [292, 143] width 584 height 287
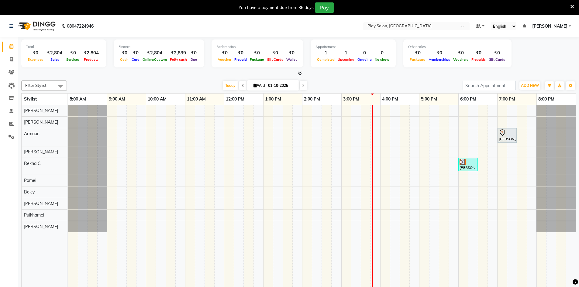
click at [535, 244] on td at bounding box center [532, 200] width 10 height 191
click at [464, 165] on div "[PERSON_NAME], TK01, 06:00 PM-06:30 PM, Beauty Essentials - Full Legs Brighteni…" at bounding box center [468, 165] width 18 height 12
select select "3"
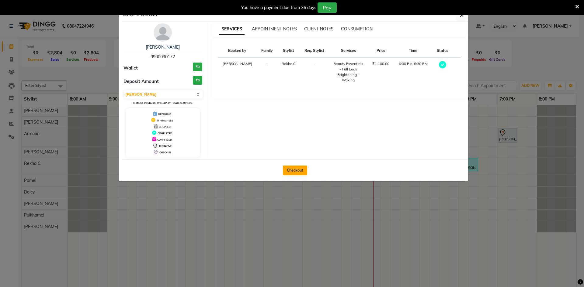
click at [299, 173] on button "Checkout" at bounding box center [295, 171] width 24 height 10
select select "8631"
select select "service"
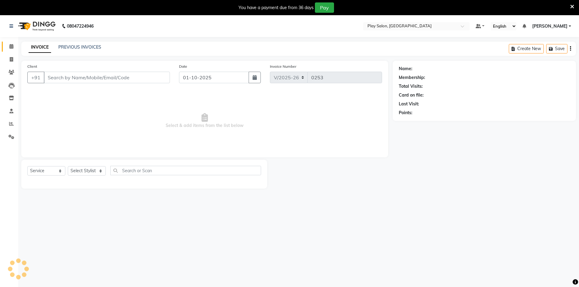
type input "9900090172"
select select "88572"
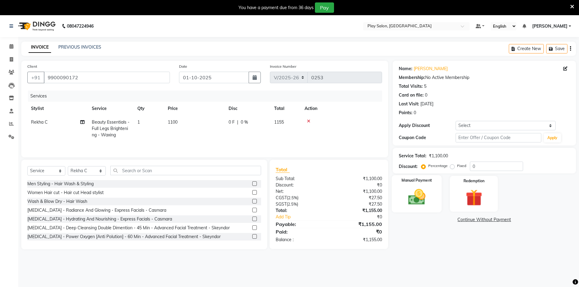
click at [406, 189] on img at bounding box center [417, 197] width 28 height 20
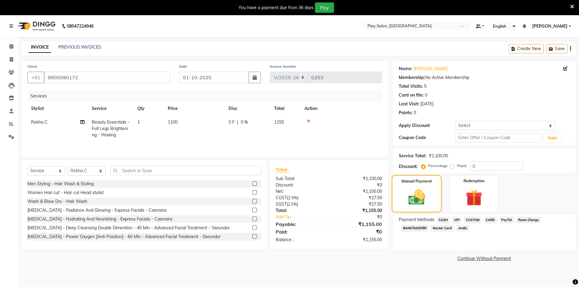
click at [420, 194] on img at bounding box center [416, 197] width 27 height 19
click at [475, 221] on span "CUSTOM" at bounding box center [473, 220] width 18 height 7
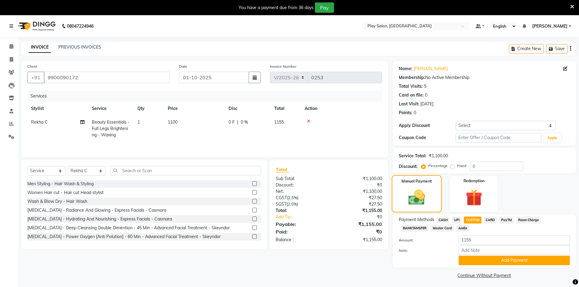
click at [406, 195] on img at bounding box center [416, 197] width 27 height 19
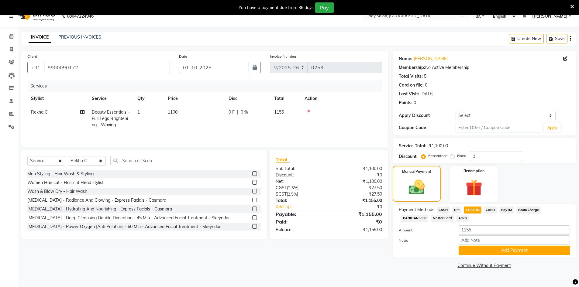
scroll to position [15, 0]
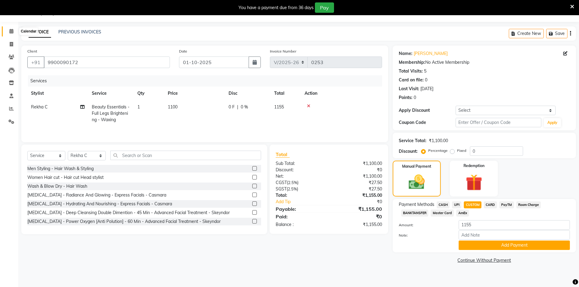
click at [12, 33] on icon at bounding box center [11, 31] width 4 height 5
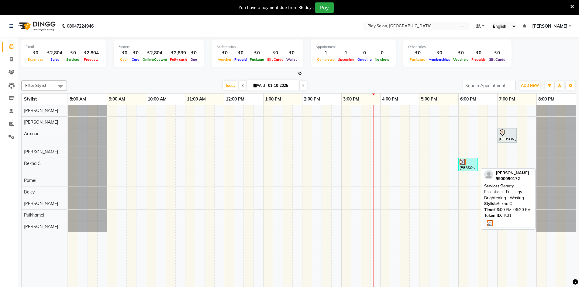
click at [468, 169] on div "[PERSON_NAME], TK01, 06:00 PM-06:30 PM, Beauty Essentials - Full Legs Brighteni…" at bounding box center [468, 165] width 18 height 12
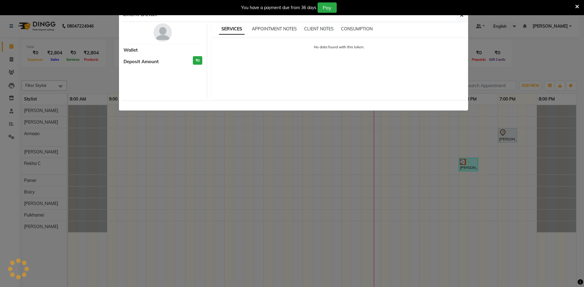
select select "3"
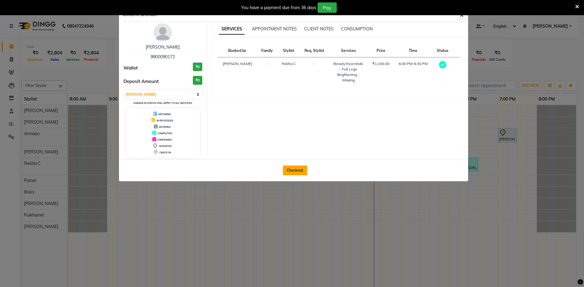
click at [292, 170] on button "Checkout" at bounding box center [295, 171] width 24 height 10
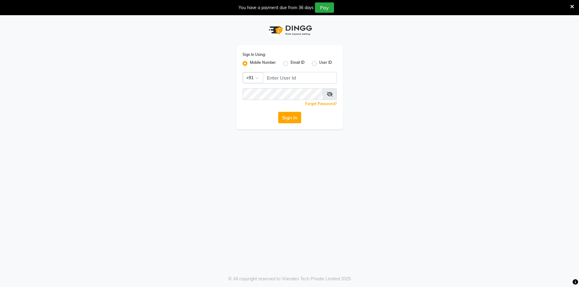
click at [571, 7] on icon at bounding box center [573, 6] width 4 height 5
